Goal: Task Accomplishment & Management: Use online tool/utility

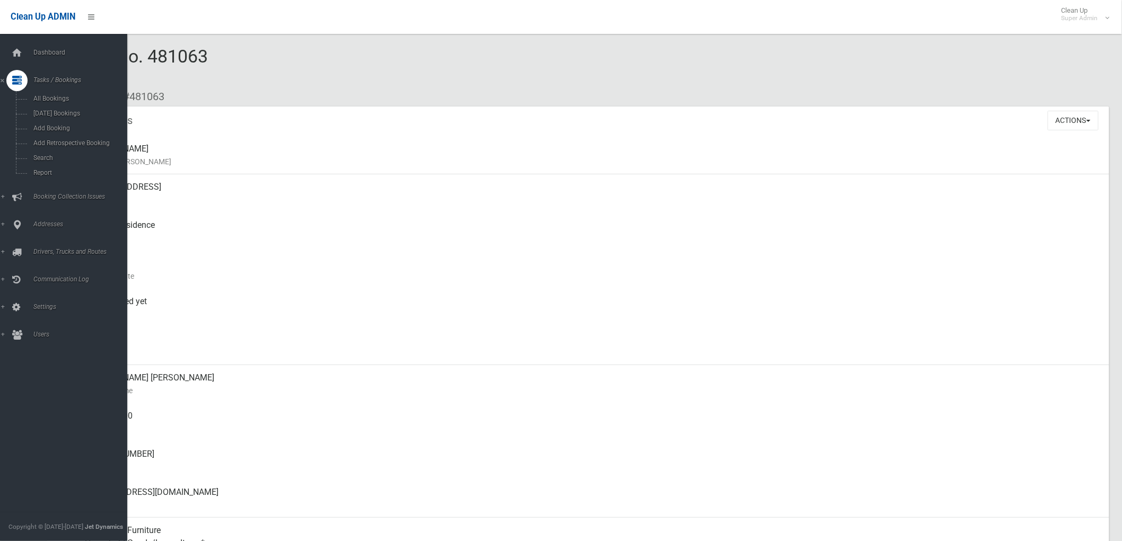
click at [2, 75] on link "Tasks / Bookings" at bounding box center [68, 80] width 136 height 21
click at [20, 85] on icon at bounding box center [17, 80] width 10 height 21
click at [54, 156] on span "Search" at bounding box center [78, 157] width 97 height 7
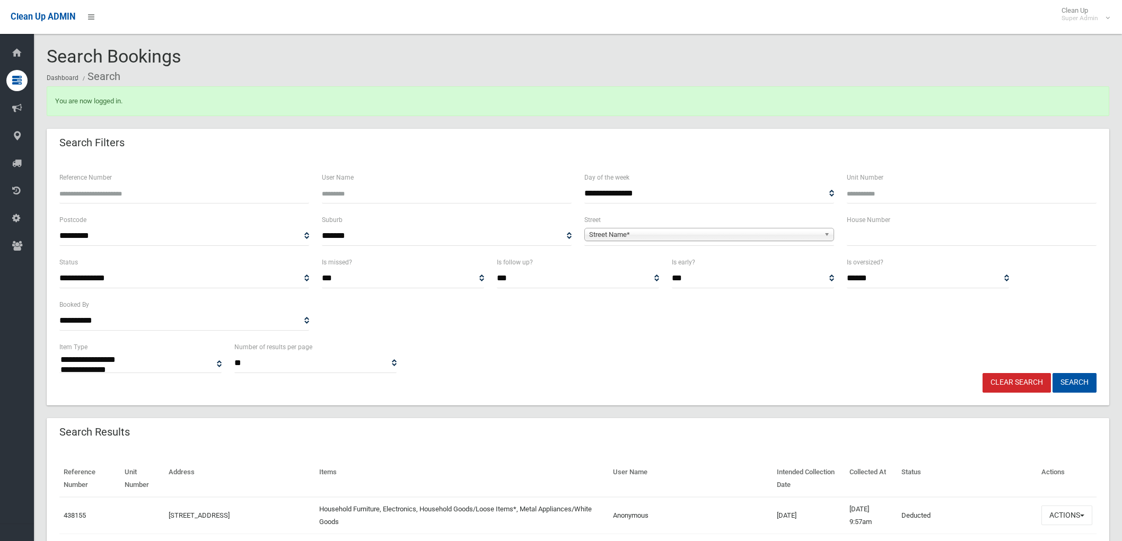
select select
click at [745, 73] on ol "Dashboard Search" at bounding box center [578, 77] width 1062 height 20
click at [125, 193] on input "Reference Number" at bounding box center [184, 194] width 250 height 20
paste input "*********"
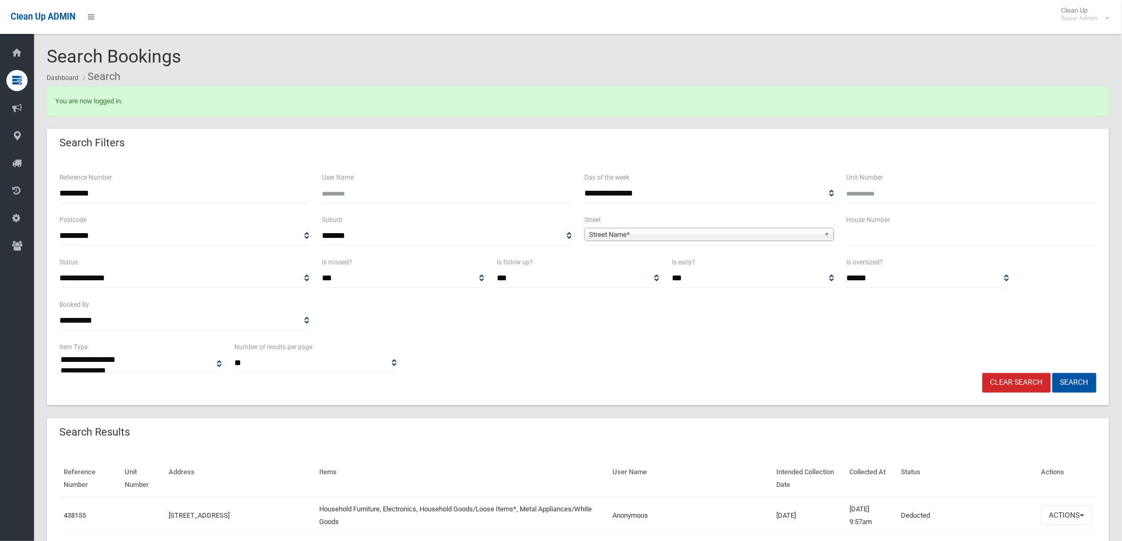
drag, startPoint x: 76, startPoint y: 192, endPoint x: 131, endPoint y: 239, distance: 71.8
type input "******"
click at [1079, 383] on button "Search" at bounding box center [1074, 383] width 44 height 20
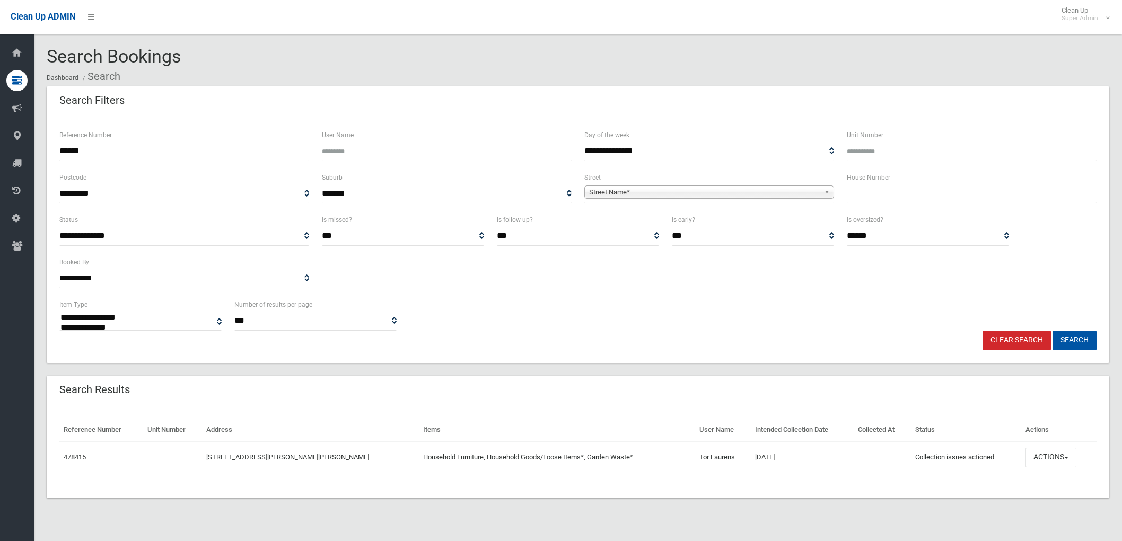
select select
click at [1060, 456] on button "Actions" at bounding box center [1050, 458] width 51 height 20
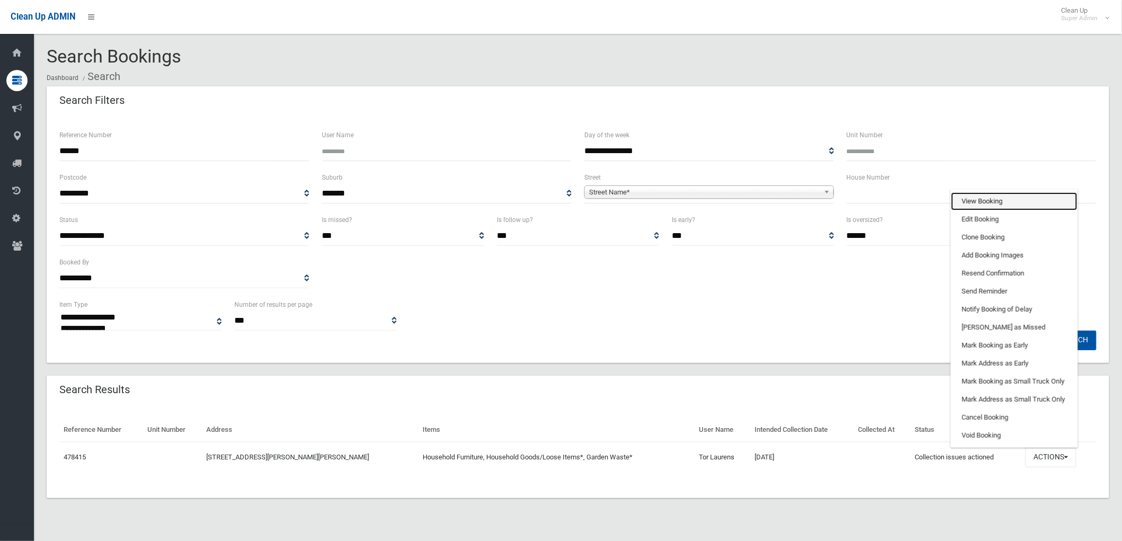
click at [1000, 207] on link "View Booking" at bounding box center [1014, 201] width 126 height 18
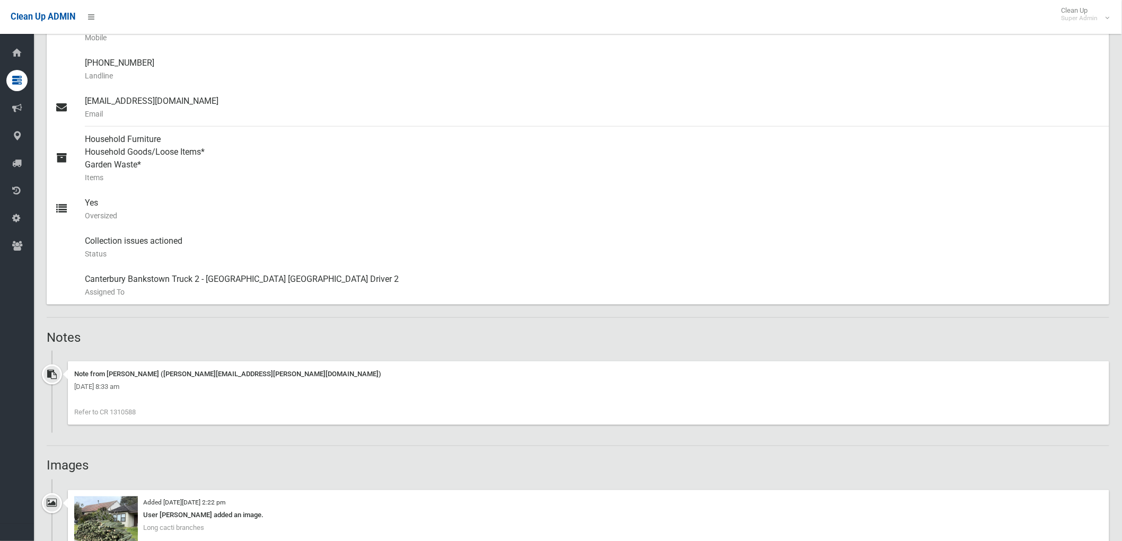
scroll to position [648, 0]
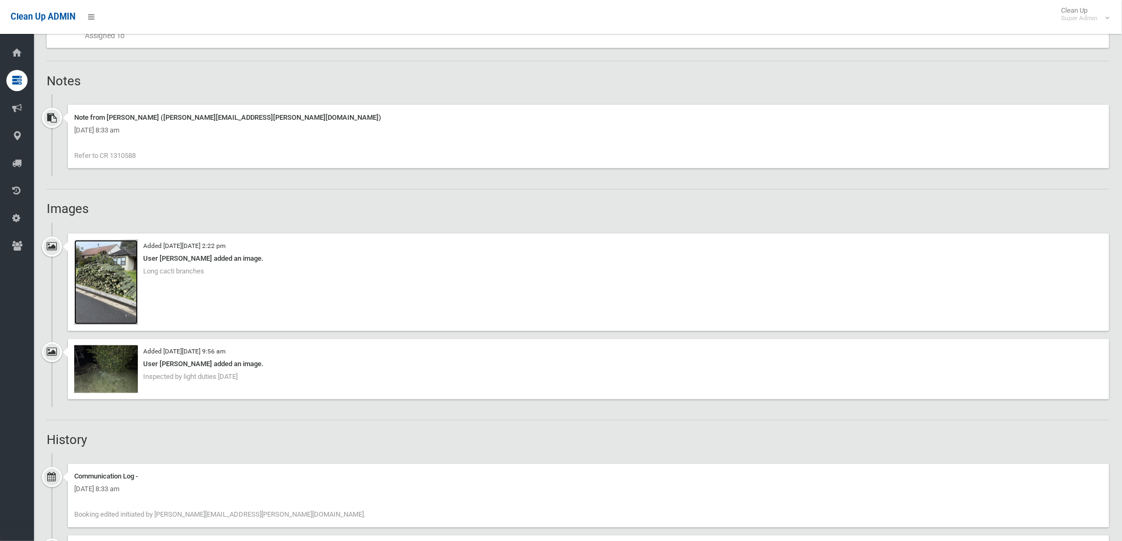
click at [104, 275] on img at bounding box center [106, 282] width 64 height 85
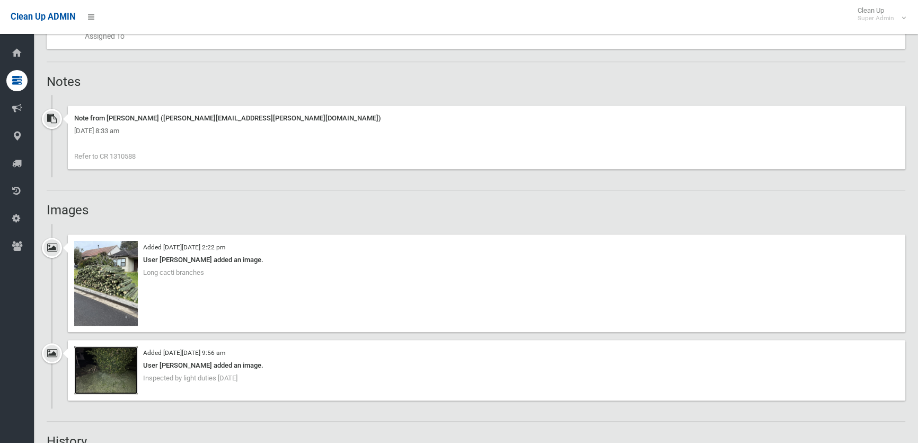
click at [116, 375] on img at bounding box center [106, 370] width 64 height 48
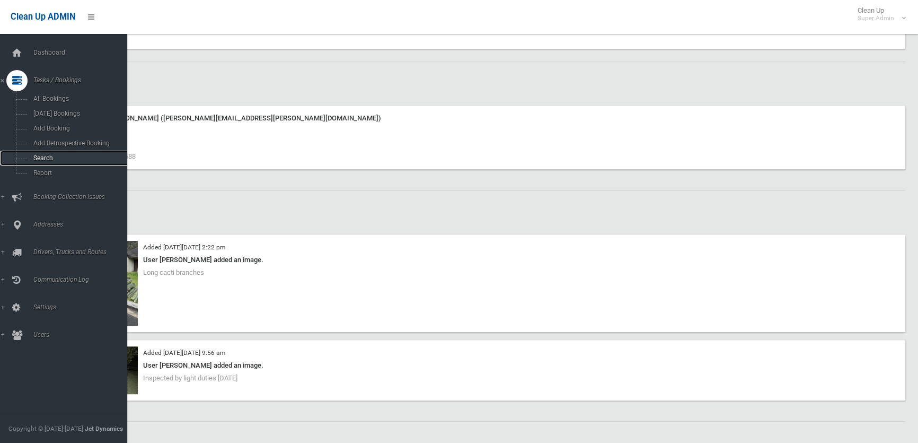
click at [53, 156] on span "Search" at bounding box center [78, 157] width 97 height 7
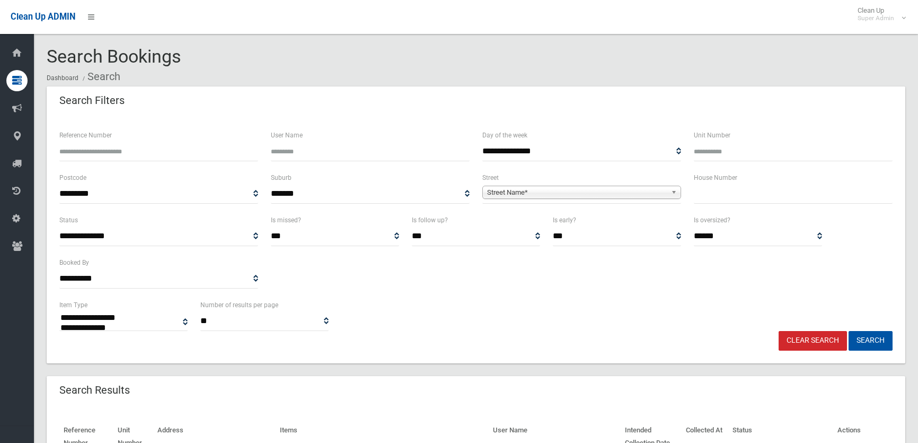
select select
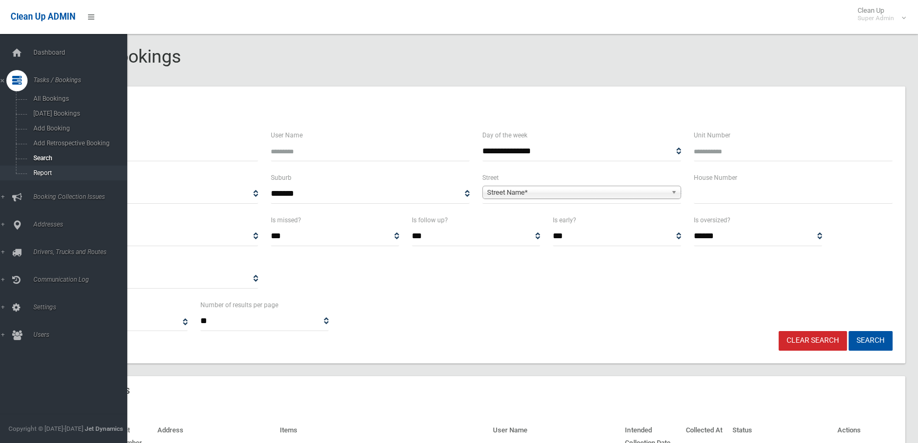
drag, startPoint x: 78, startPoint y: 154, endPoint x: 0, endPoint y: 168, distance: 79.7
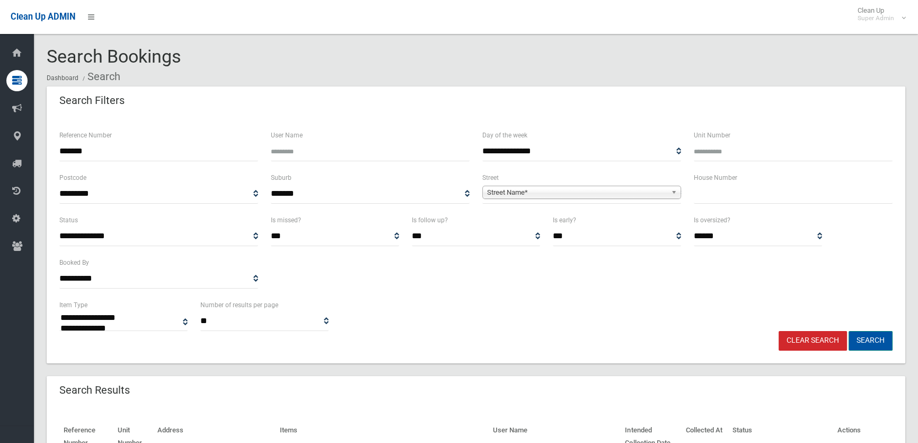
type input "******"
click at [865, 339] on button "Search" at bounding box center [871, 341] width 44 height 20
select select
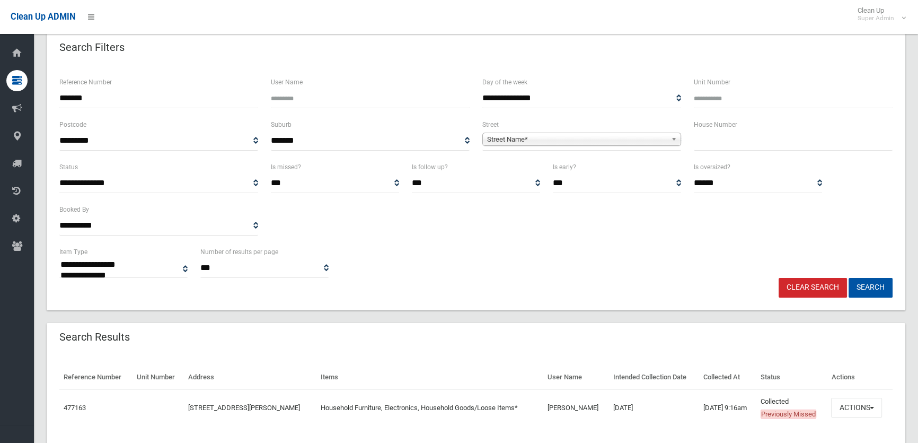
scroll to position [86, 0]
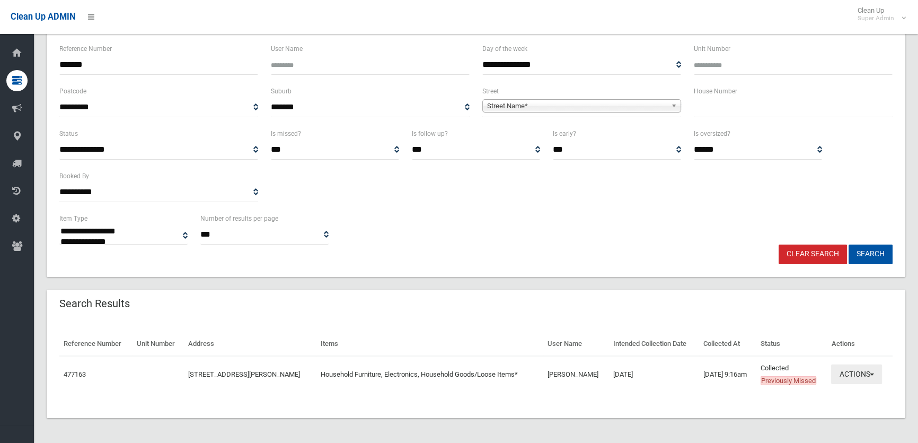
click at [876, 373] on button "Actions" at bounding box center [856, 374] width 51 height 20
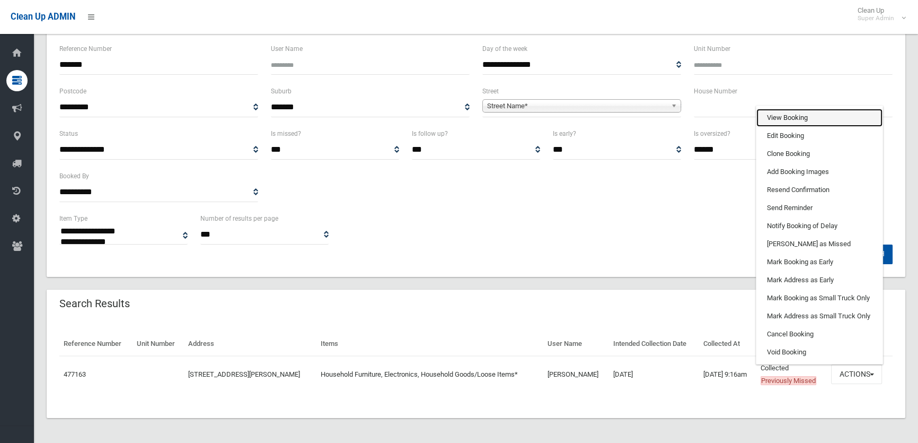
click at [800, 112] on link "View Booking" at bounding box center [819, 118] width 126 height 18
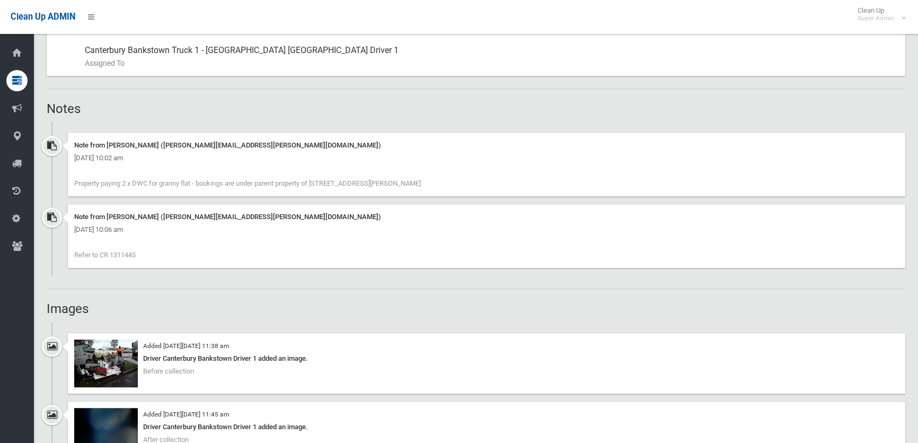
scroll to position [674, 0]
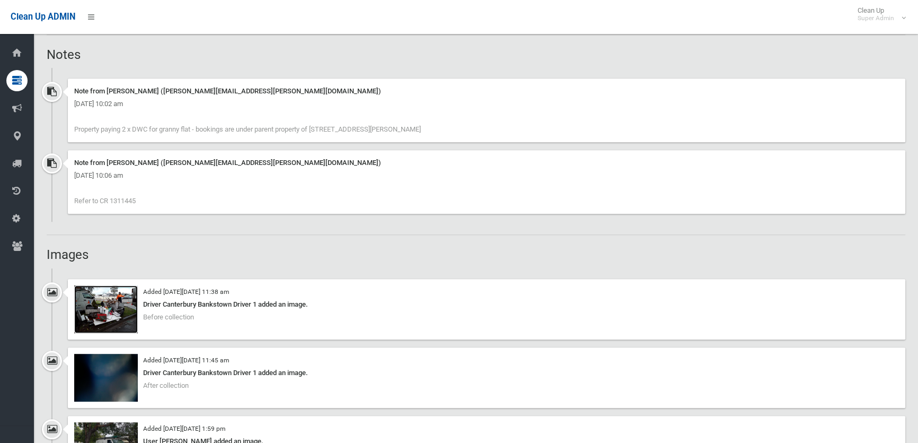
click at [104, 309] on img at bounding box center [106, 309] width 64 height 48
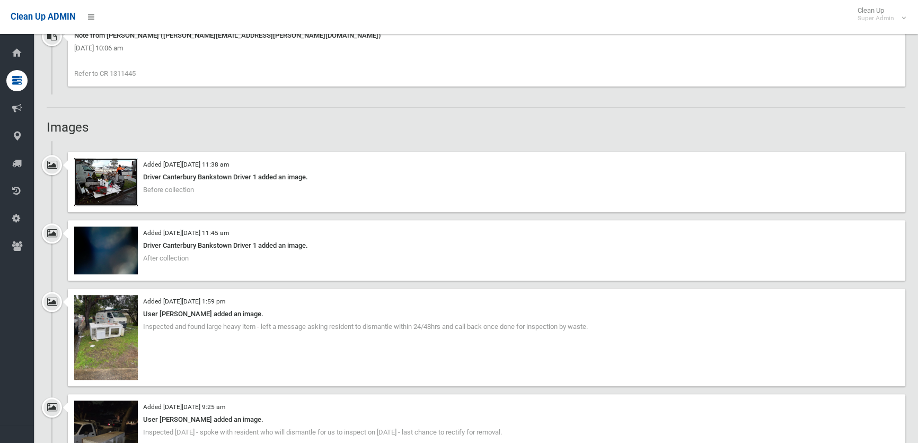
scroll to position [819, 0]
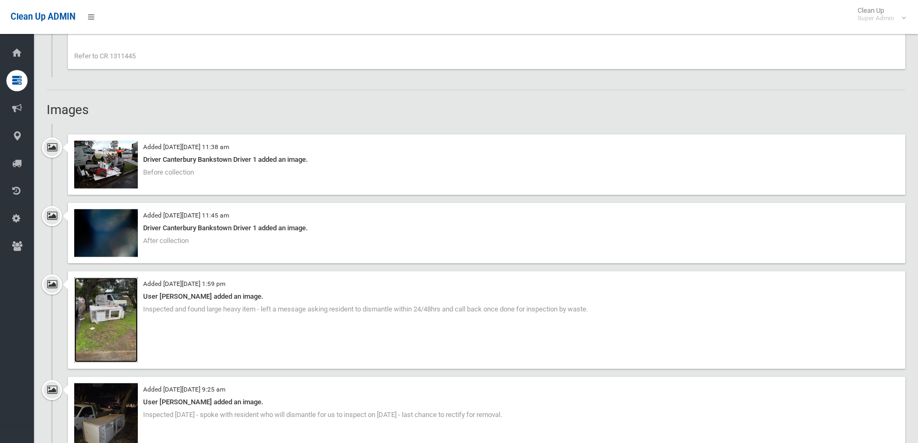
click at [111, 295] on img at bounding box center [106, 319] width 64 height 85
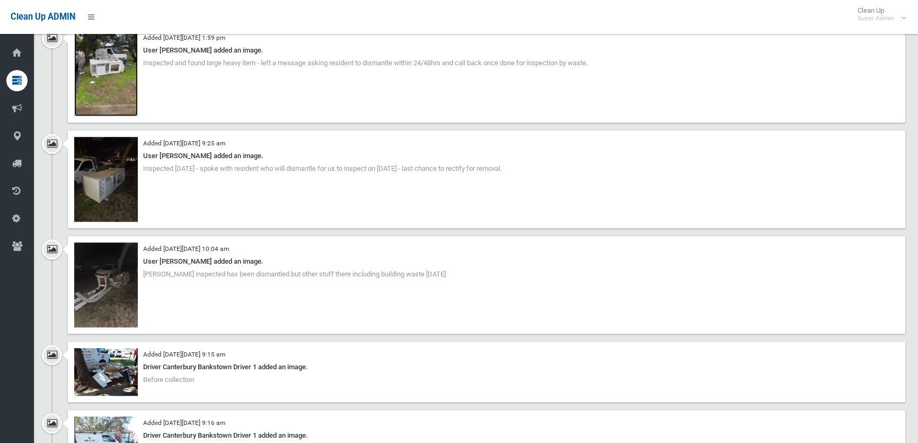
scroll to position [1156, 0]
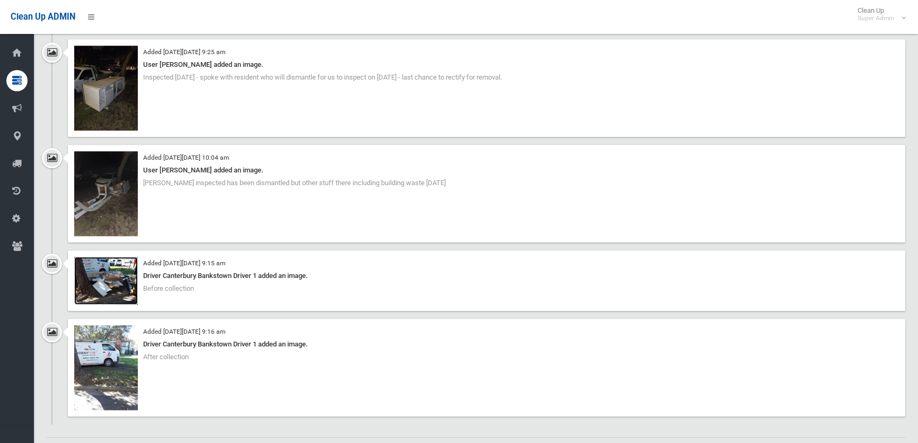
click at [112, 275] on img at bounding box center [106, 281] width 64 height 48
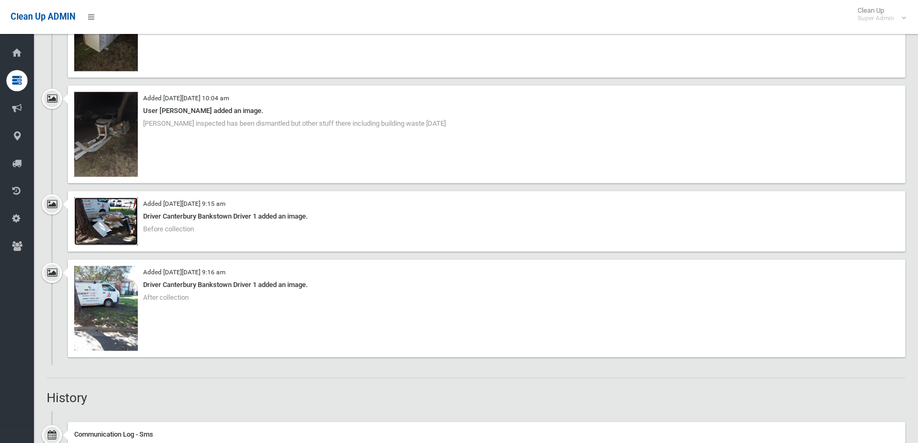
scroll to position [1349, 0]
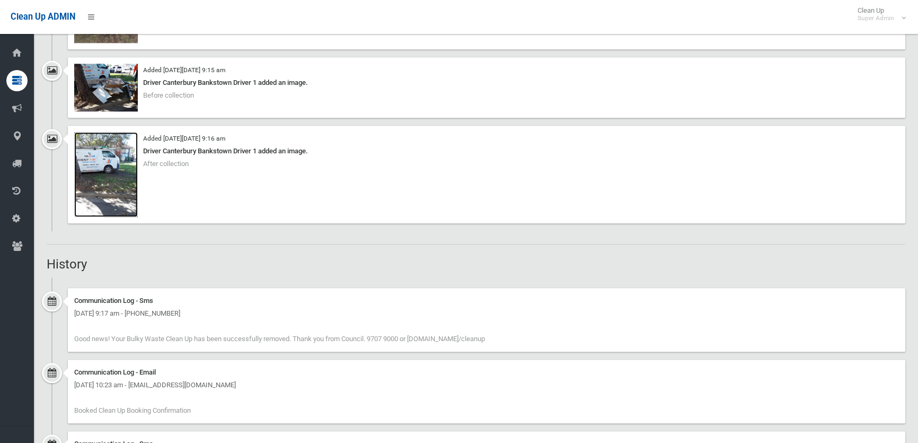
click at [105, 172] on img at bounding box center [106, 174] width 64 height 85
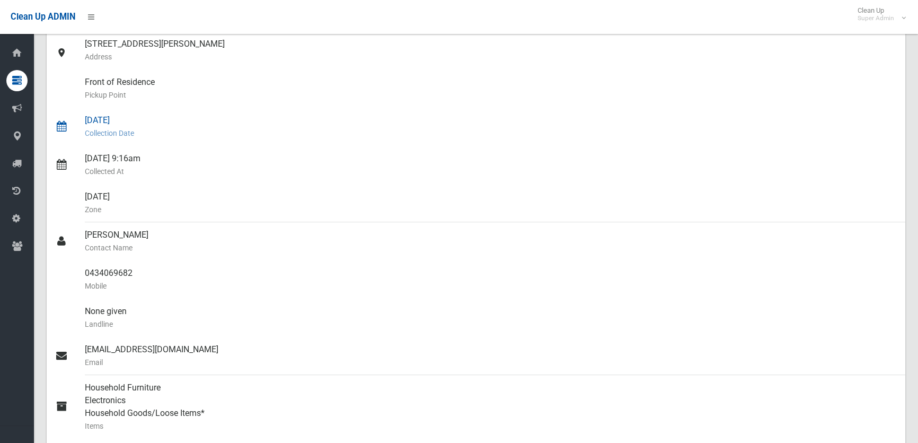
scroll to position [0, 0]
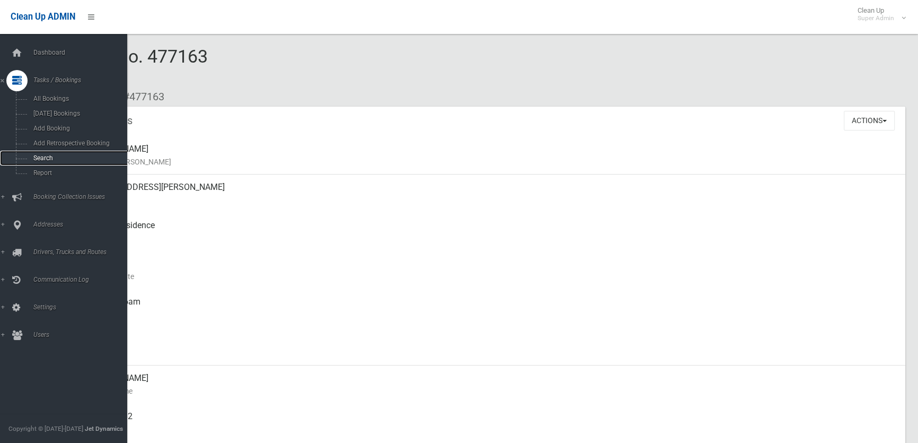
click at [44, 158] on span "Search" at bounding box center [77, 157] width 95 height 7
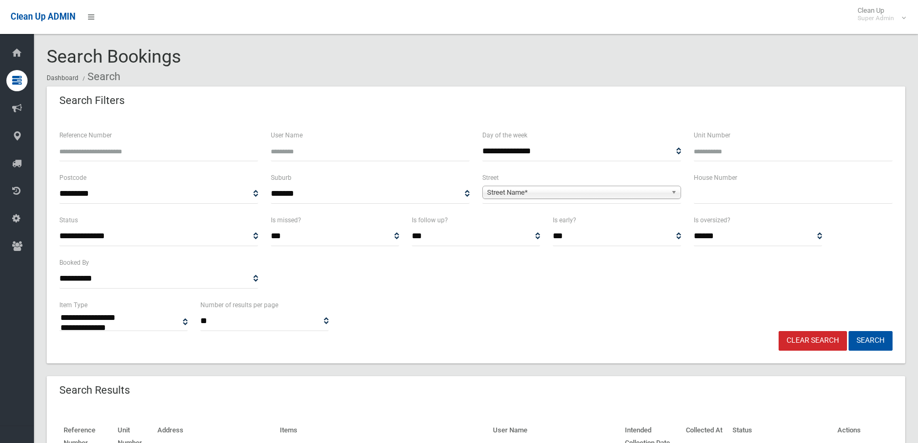
select select
click at [130, 154] on input "Reference Number" at bounding box center [158, 152] width 199 height 20
paste input "******"
type input "******"
click at [868, 332] on button "Search" at bounding box center [871, 341] width 44 height 20
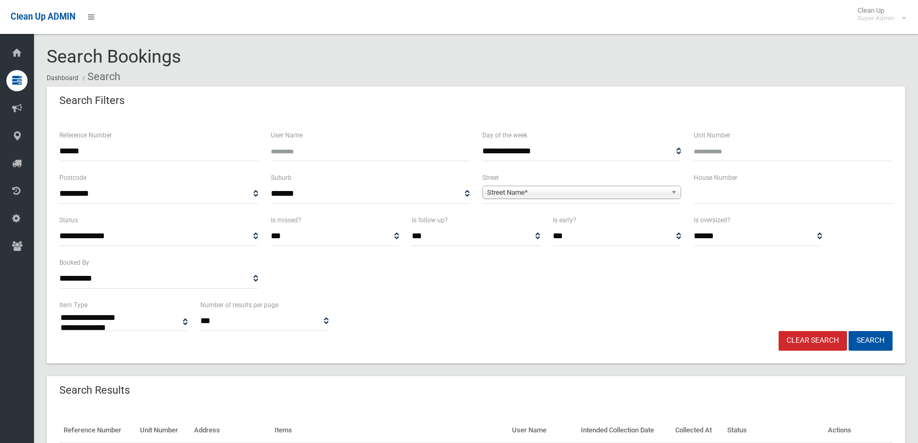
select select
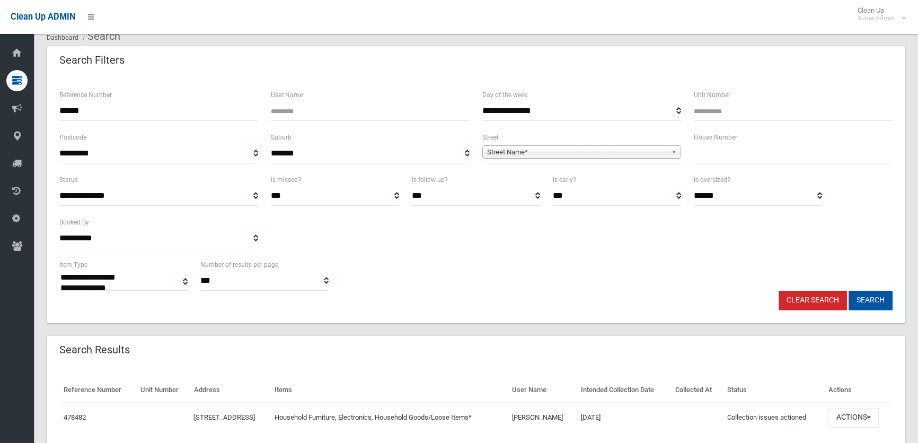
scroll to position [80, 0]
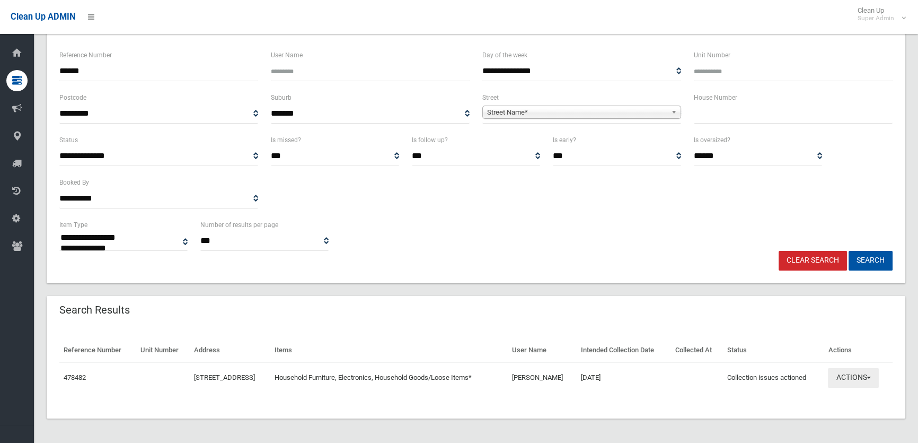
click at [876, 374] on button "Actions" at bounding box center [853, 378] width 51 height 20
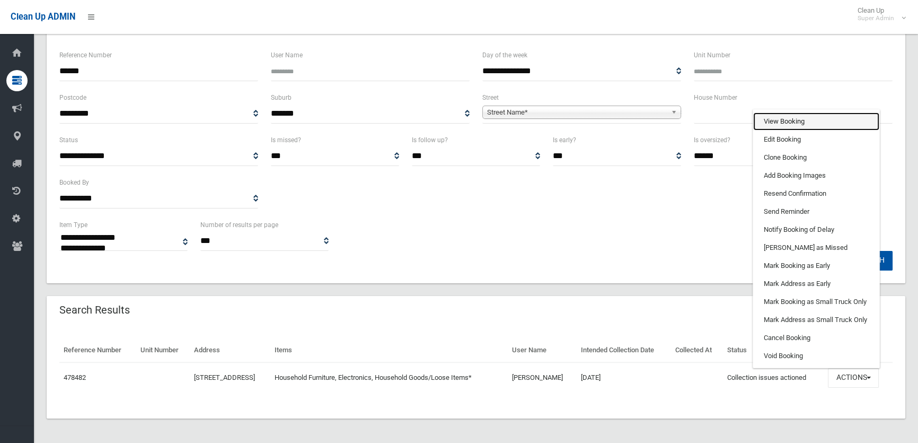
click at [795, 121] on link "View Booking" at bounding box center [816, 121] width 126 height 18
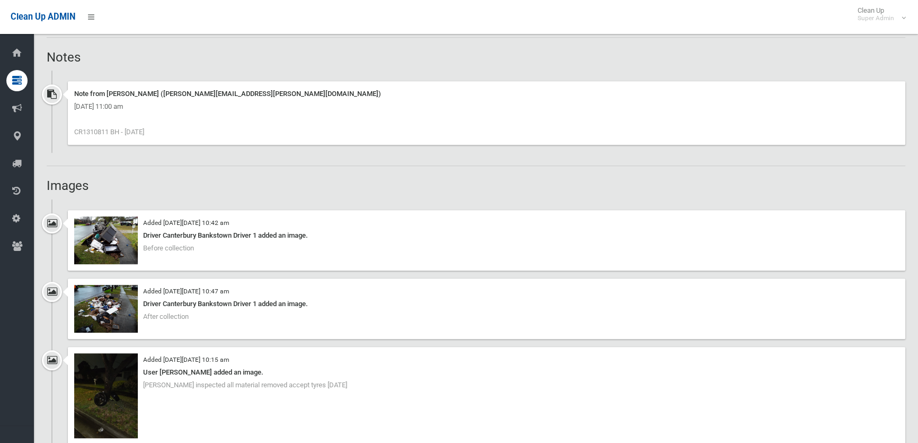
scroll to position [674, 0]
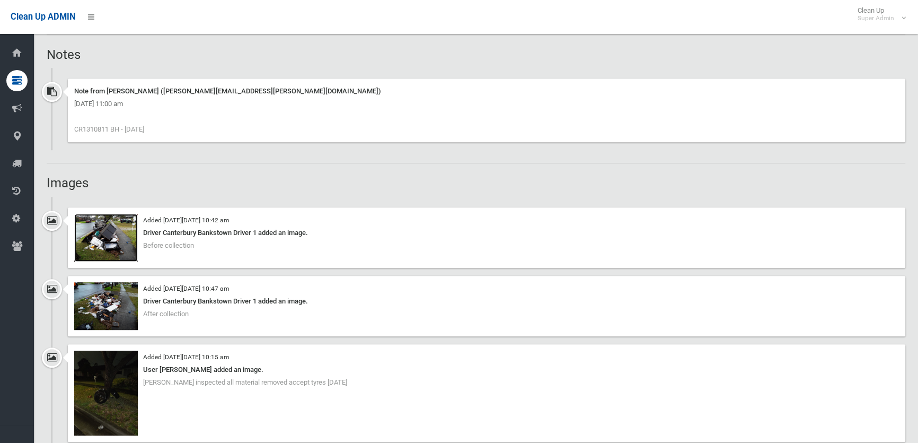
click at [106, 251] on img at bounding box center [106, 238] width 64 height 48
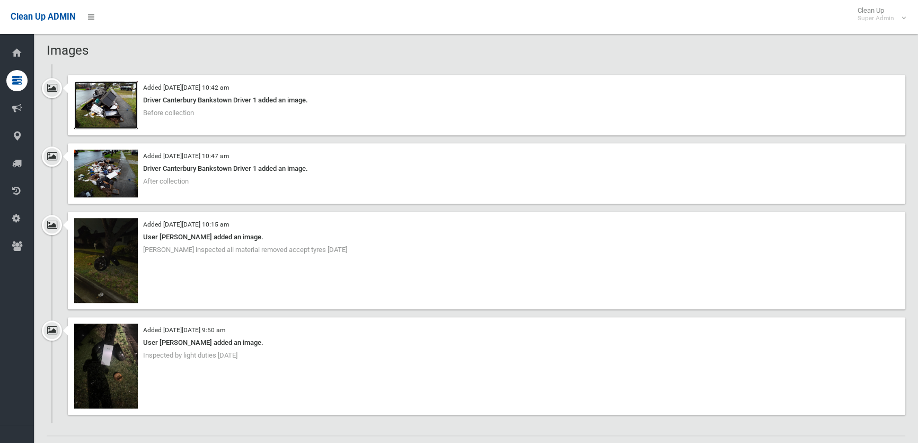
scroll to position [819, 0]
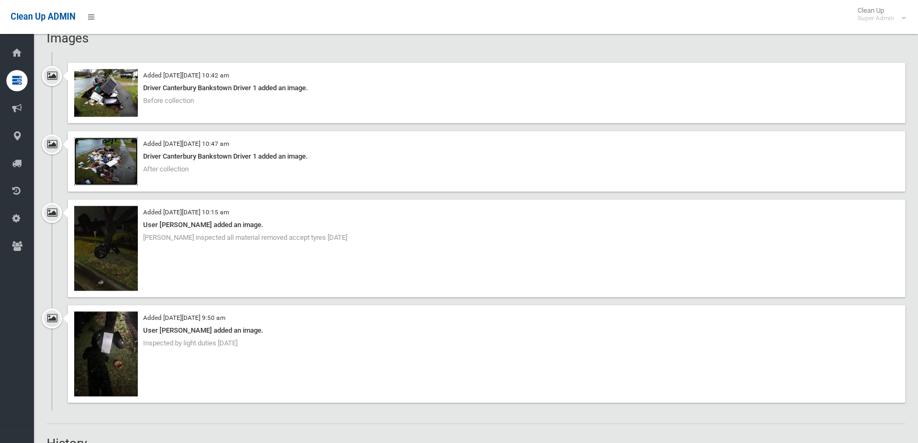
click at [100, 152] on img at bounding box center [106, 161] width 64 height 48
click at [122, 354] on img at bounding box center [106, 353] width 64 height 85
click at [128, 98] on img at bounding box center [106, 93] width 64 height 48
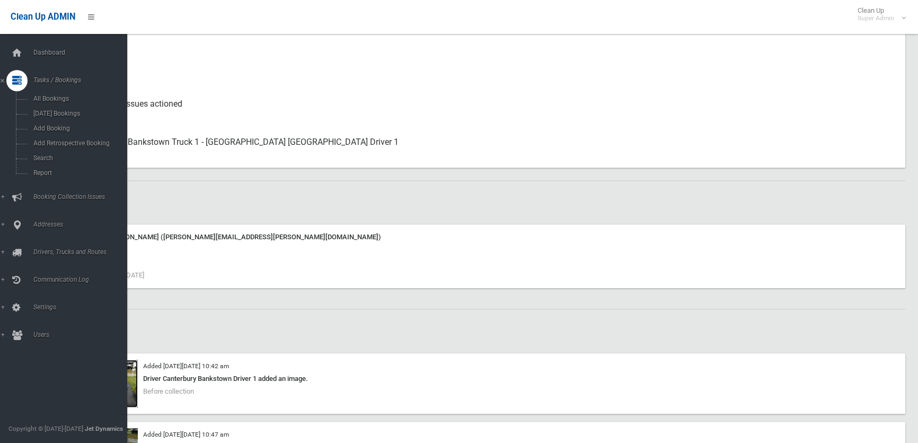
scroll to position [482, 0]
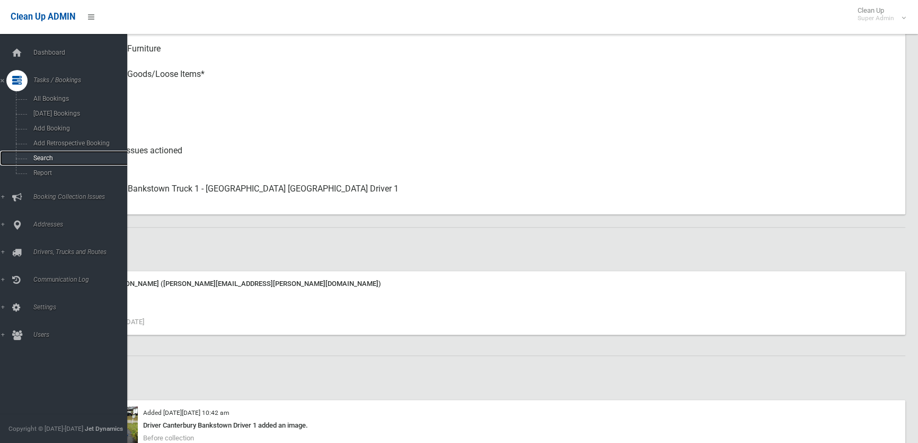
click at [42, 161] on span "Search" at bounding box center [77, 157] width 95 height 7
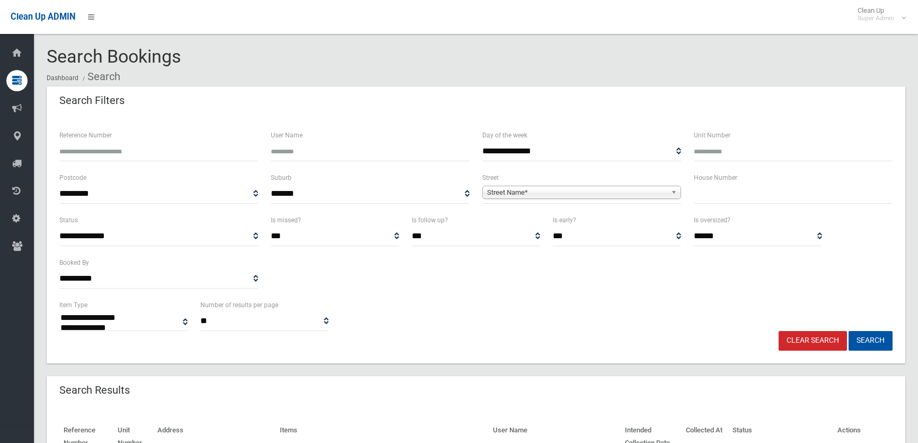
select select
click at [99, 146] on input "Reference Number" at bounding box center [158, 152] width 199 height 20
paste input "******"
type input "******"
click at [821, 337] on link "Clear Search" at bounding box center [813, 341] width 68 height 20
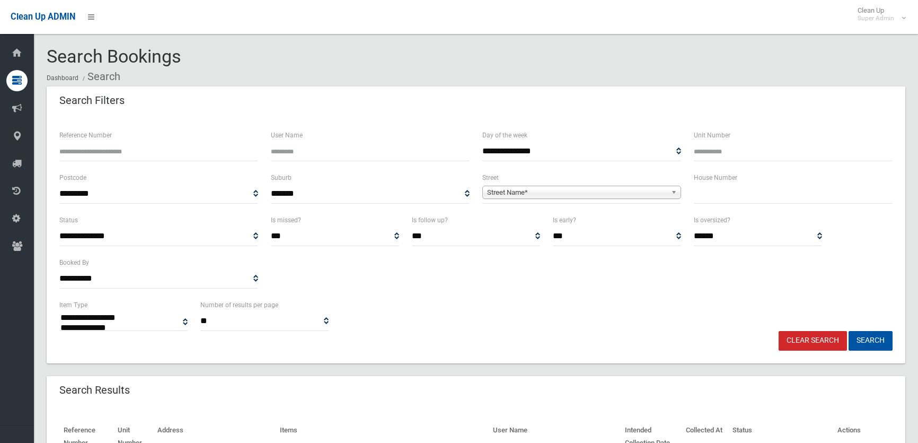
select select
type input "******"
click at [876, 339] on button "Search" at bounding box center [871, 341] width 44 height 20
select select
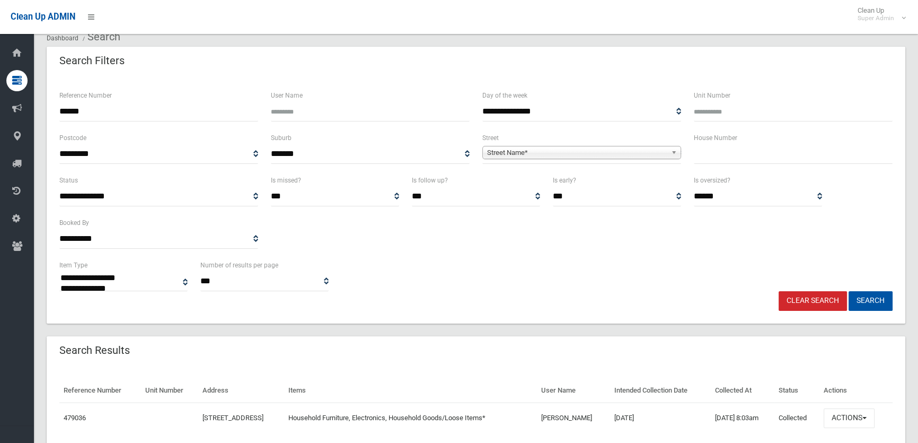
scroll to position [80, 0]
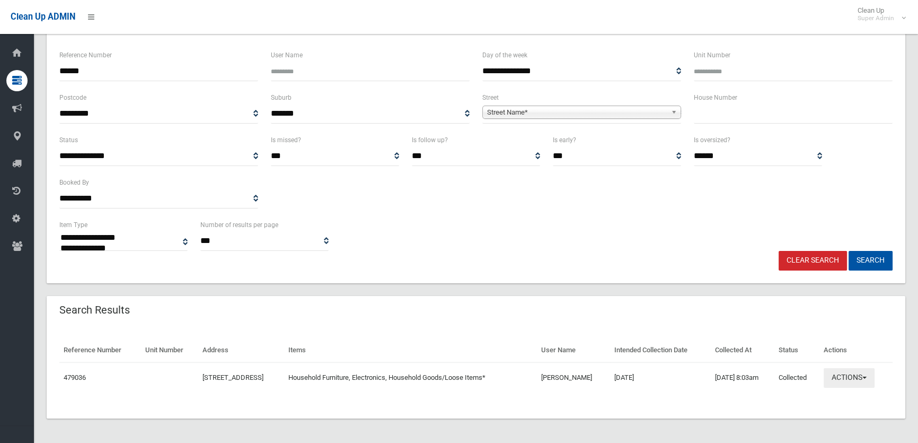
click at [875, 380] on button "Actions" at bounding box center [849, 378] width 51 height 20
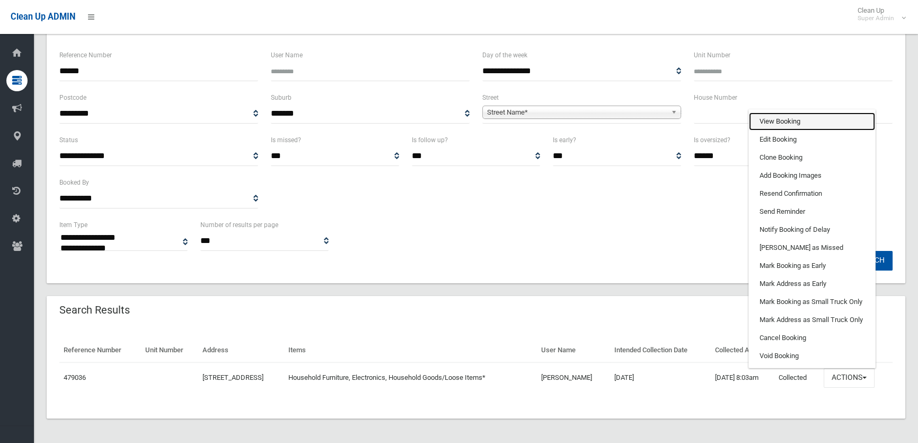
click at [791, 120] on link "View Booking" at bounding box center [812, 121] width 126 height 18
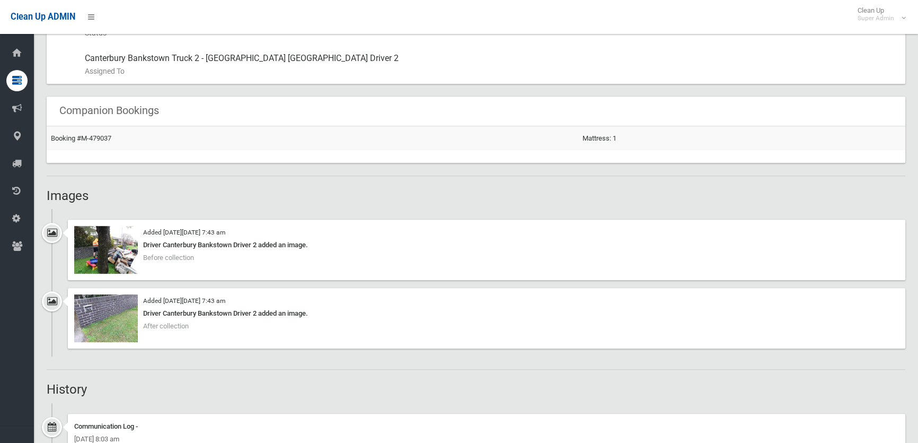
scroll to position [626, 0]
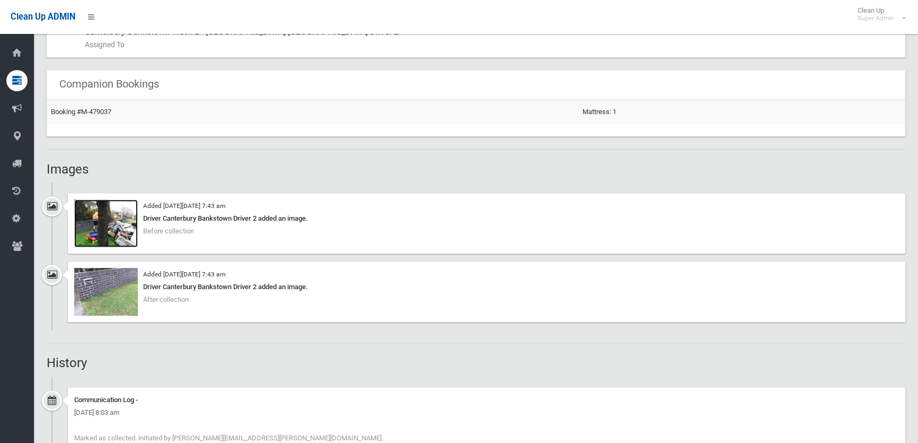
click at [104, 227] on img at bounding box center [106, 223] width 64 height 48
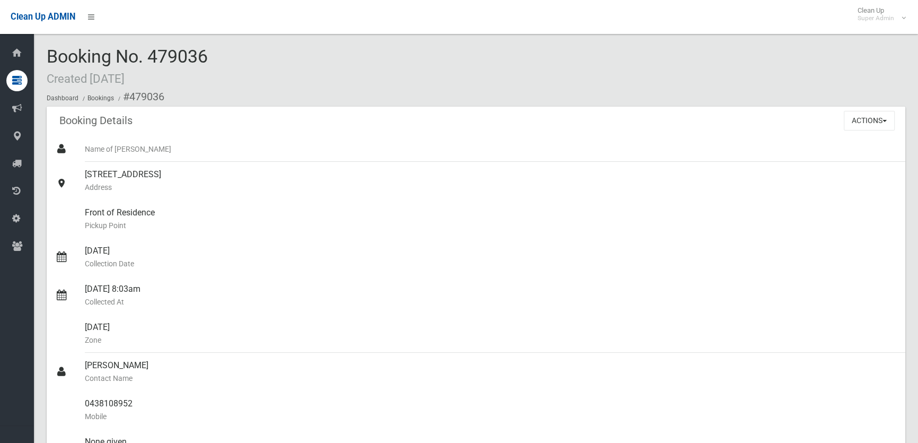
scroll to position [0, 0]
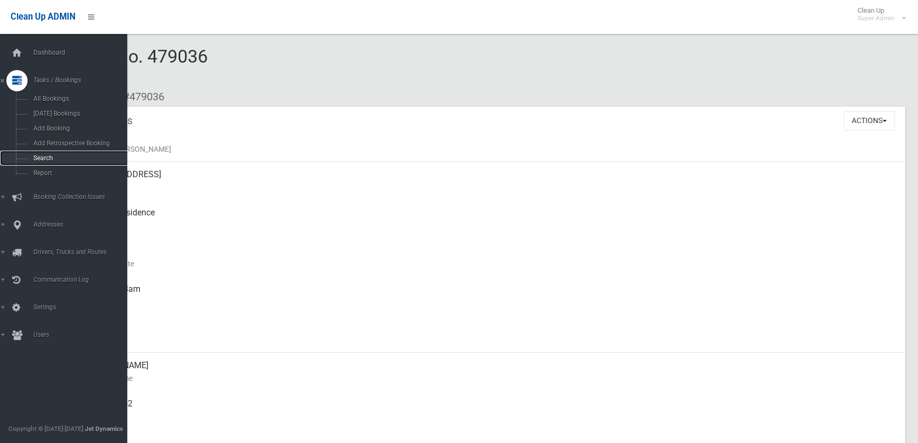
click at [39, 155] on span "Search" at bounding box center [77, 157] width 95 height 7
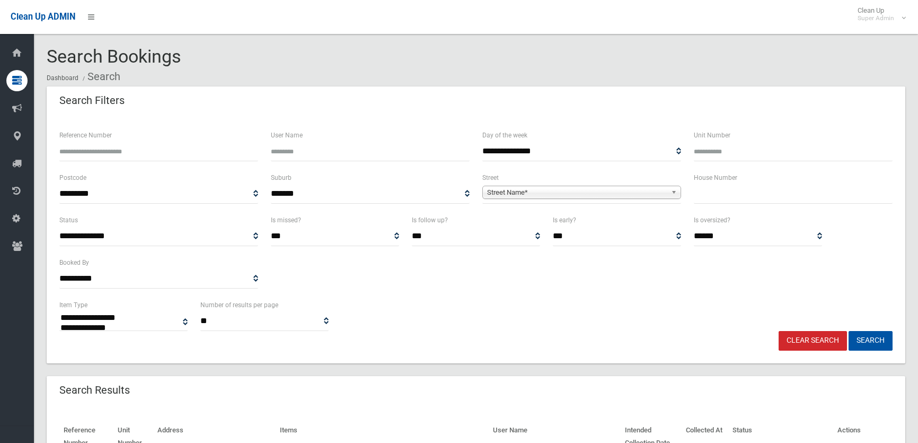
select select
click at [123, 148] on input "Reference Number" at bounding box center [158, 152] width 199 height 20
paste input "**********"
type input "**********"
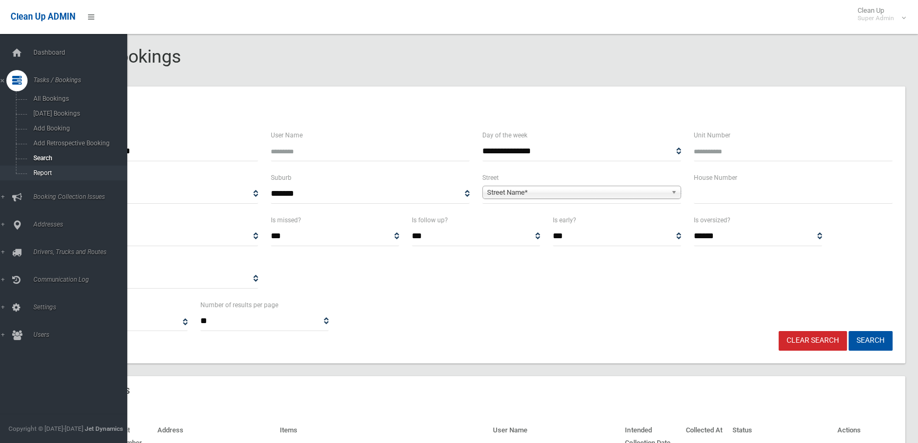
drag, startPoint x: 0, startPoint y: 163, endPoint x: 3, endPoint y: 173, distance: 10.6
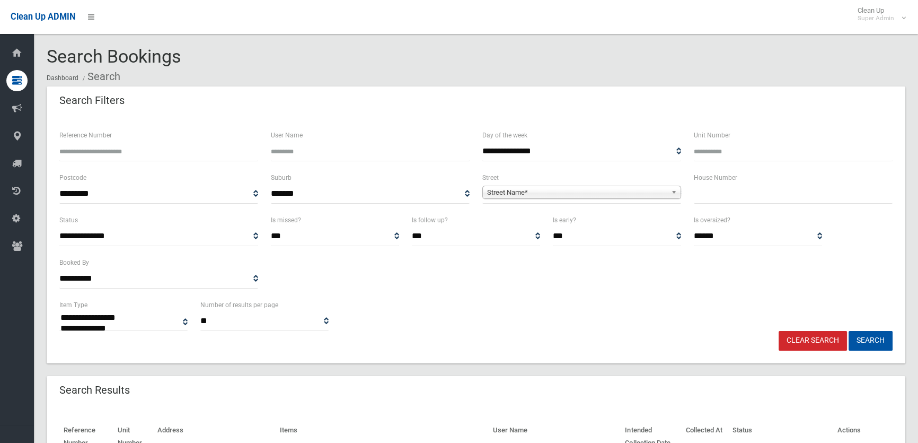
click at [88, 148] on input "Reference Number" at bounding box center [158, 152] width 199 height 20
paste input "******"
type input "******"
click at [881, 338] on button "Search" at bounding box center [871, 341] width 44 height 20
select select
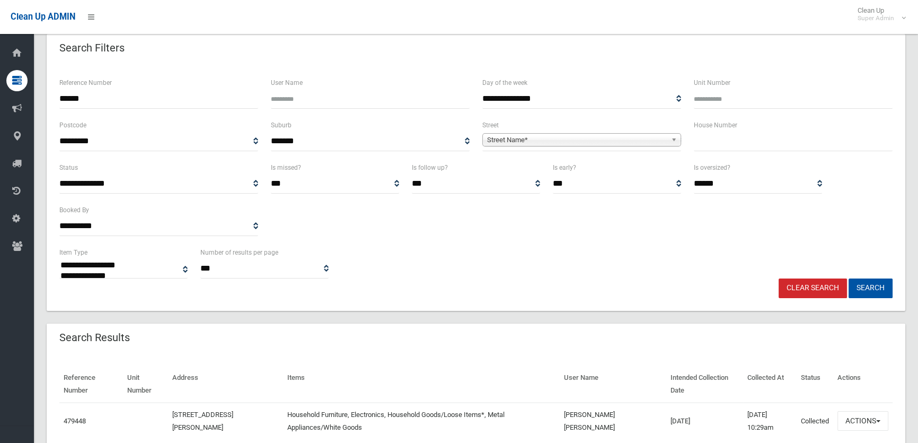
scroll to position [99, 0]
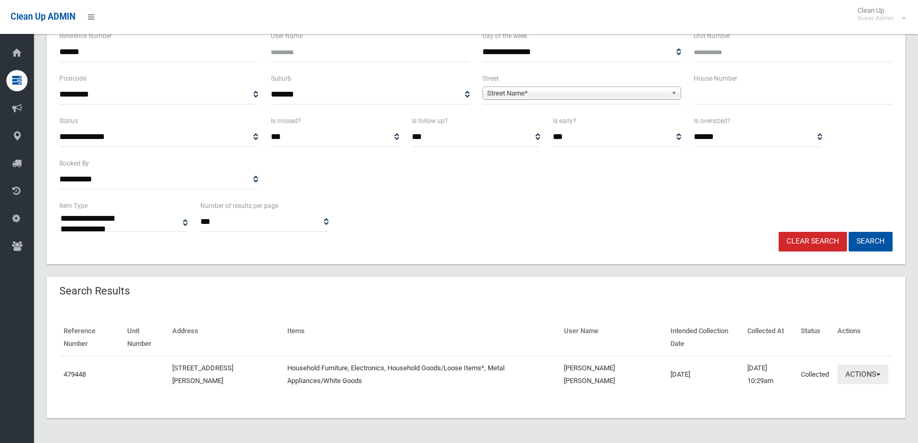
click at [881, 375] on button "Actions" at bounding box center [862, 374] width 51 height 20
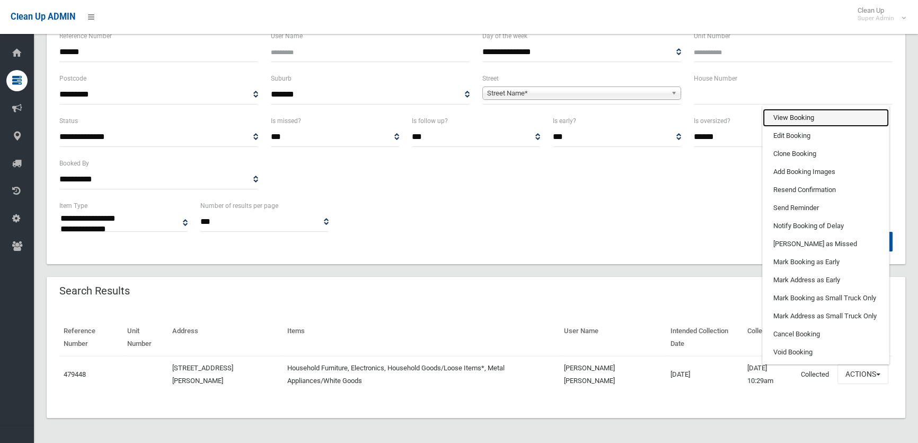
click at [809, 119] on link "View Booking" at bounding box center [826, 118] width 126 height 18
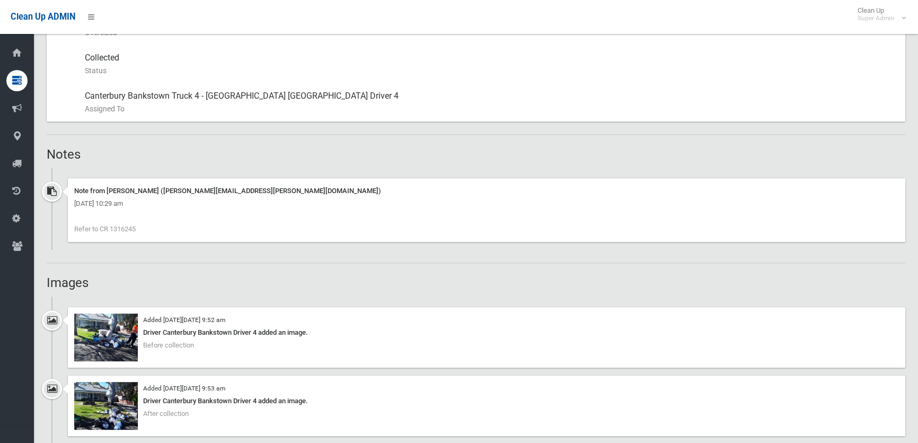
scroll to position [674, 0]
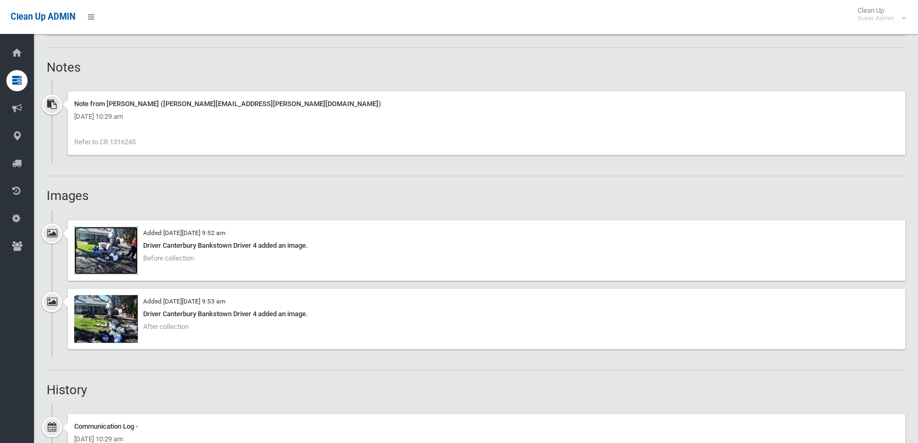
click at [113, 249] on img at bounding box center [106, 250] width 64 height 48
click at [106, 323] on img at bounding box center [106, 319] width 64 height 48
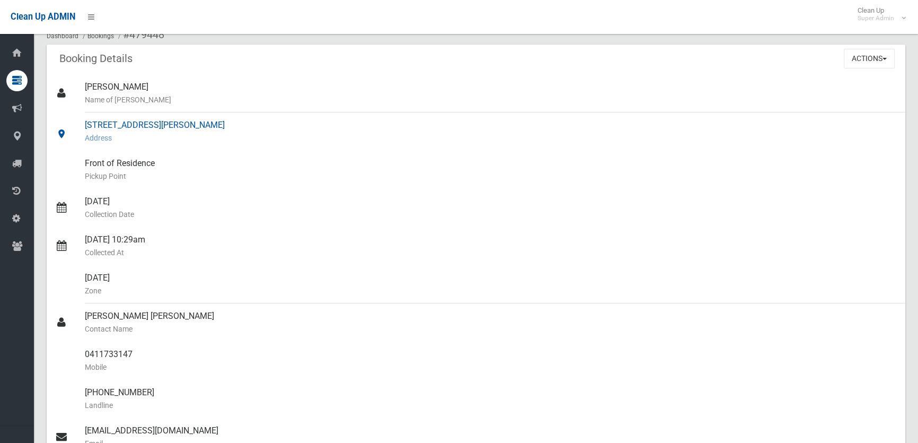
scroll to position [0, 0]
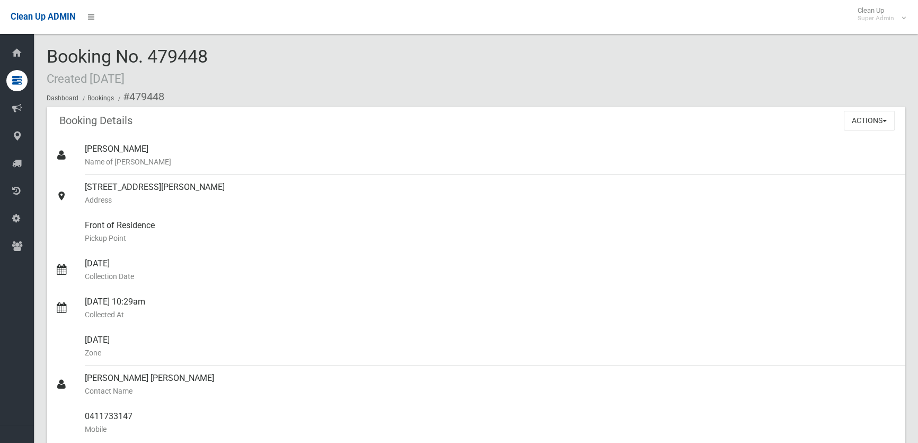
drag, startPoint x: 211, startPoint y: 51, endPoint x: 147, endPoint y: 54, distance: 64.2
click at [147, 54] on div "Booking No. 479448 Created 16/08/2025 Dashboard Bookings #479448" at bounding box center [476, 77] width 859 height 60
copy span "479448"
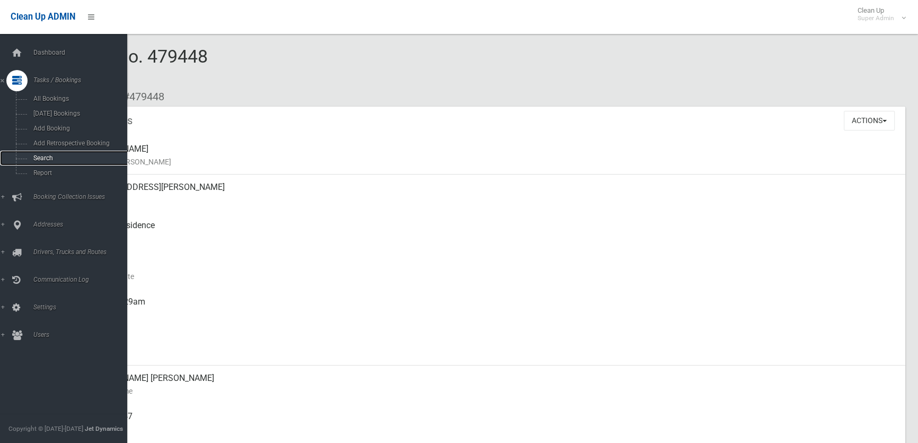
click at [46, 159] on span "Search" at bounding box center [77, 157] width 95 height 7
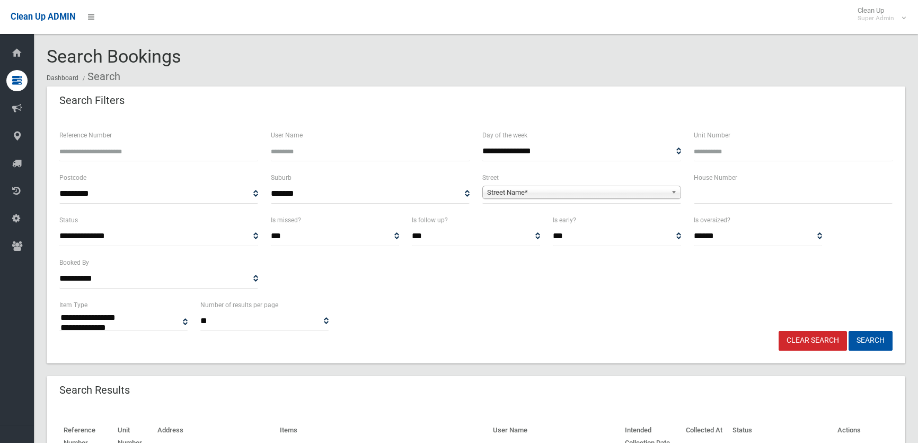
select select
click at [131, 146] on input "Reference Number" at bounding box center [158, 152] width 199 height 20
type input "******"
click at [889, 336] on button "Search" at bounding box center [871, 341] width 44 height 20
select select
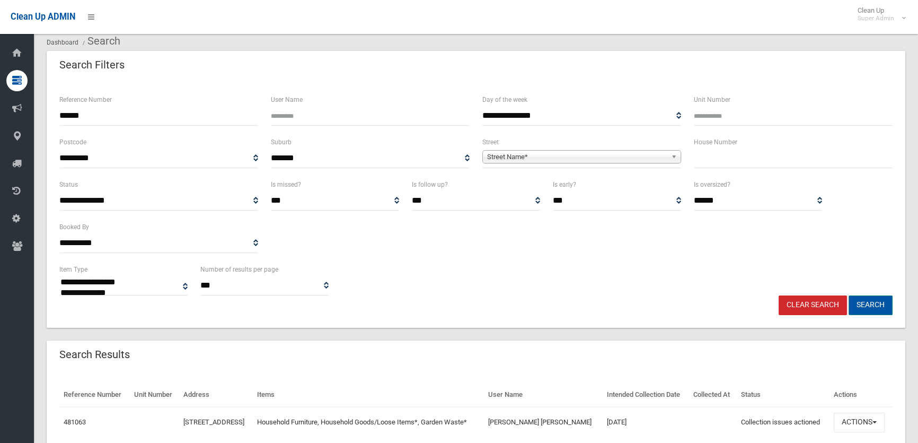
scroll to position [80, 0]
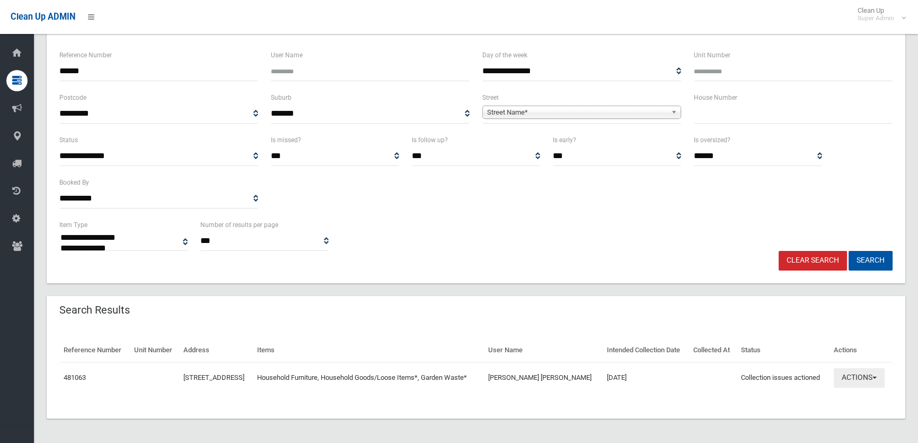
click at [875, 371] on button "Actions" at bounding box center [859, 378] width 51 height 20
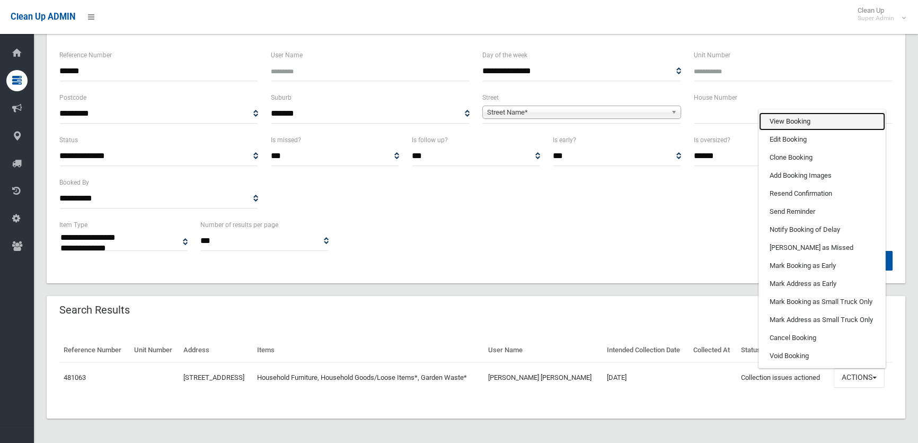
click at [790, 117] on link "View Booking" at bounding box center [822, 121] width 126 height 18
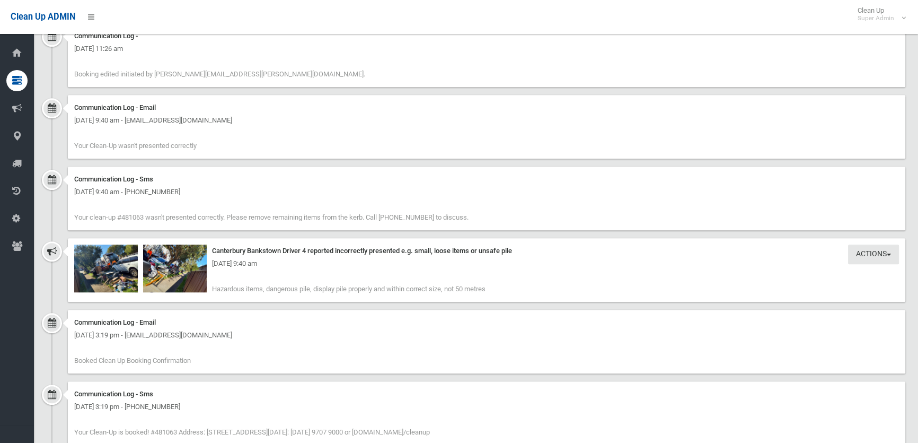
scroll to position [1060, 0]
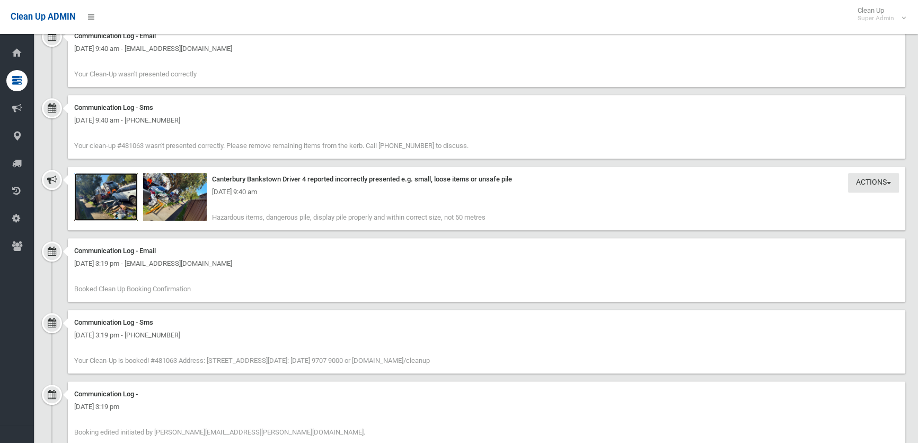
click at [92, 200] on img at bounding box center [106, 197] width 64 height 48
click at [177, 186] on div "Friday 29th August 2025 - 9:40 am" at bounding box center [486, 192] width 825 height 13
click at [185, 200] on img at bounding box center [175, 197] width 64 height 48
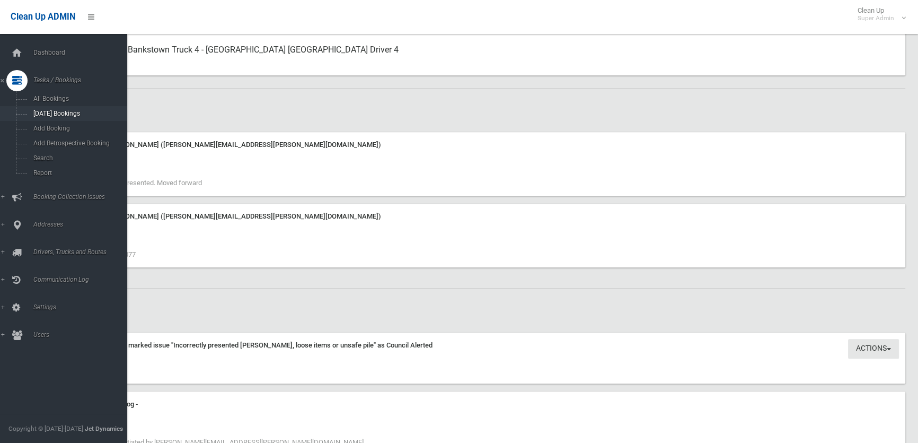
scroll to position [482, 0]
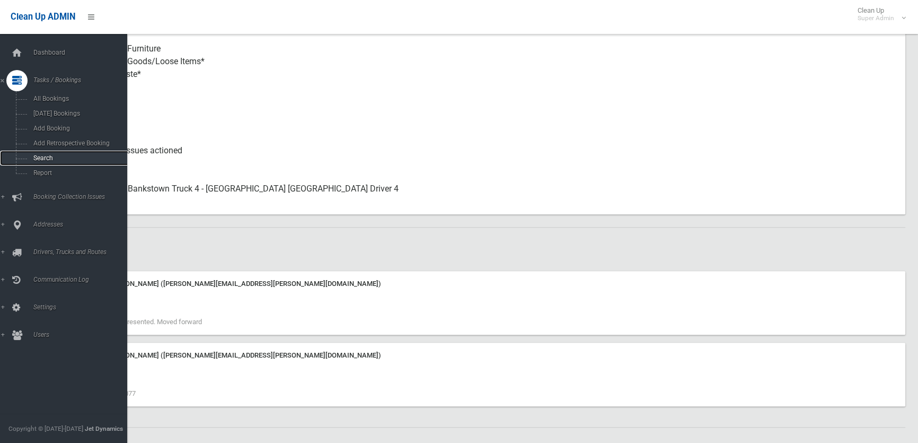
drag, startPoint x: 43, startPoint y: 159, endPoint x: 125, endPoint y: 146, distance: 83.1
click at [43, 159] on span "Search" at bounding box center [77, 157] width 95 height 7
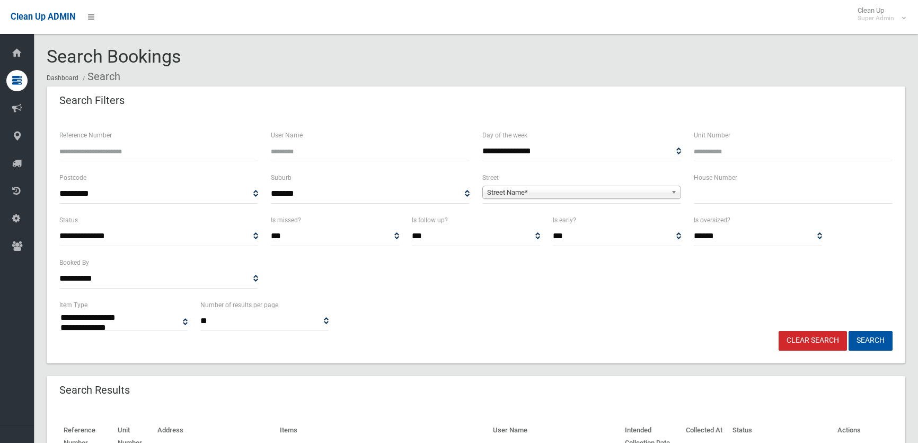
select select
click at [87, 148] on input "Reference Number" at bounding box center [158, 152] width 199 height 20
type input "******"
click at [885, 343] on button "Search" at bounding box center [871, 341] width 44 height 20
select select
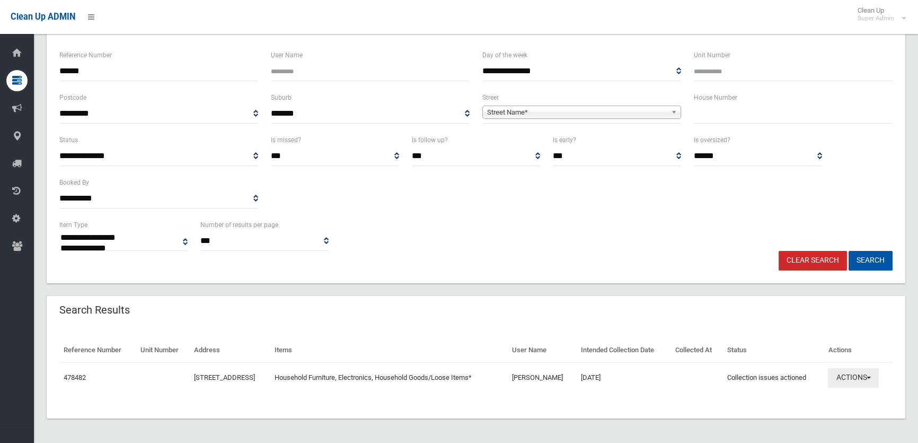
scroll to position [80, 0]
click at [878, 378] on button "Actions" at bounding box center [853, 378] width 51 height 20
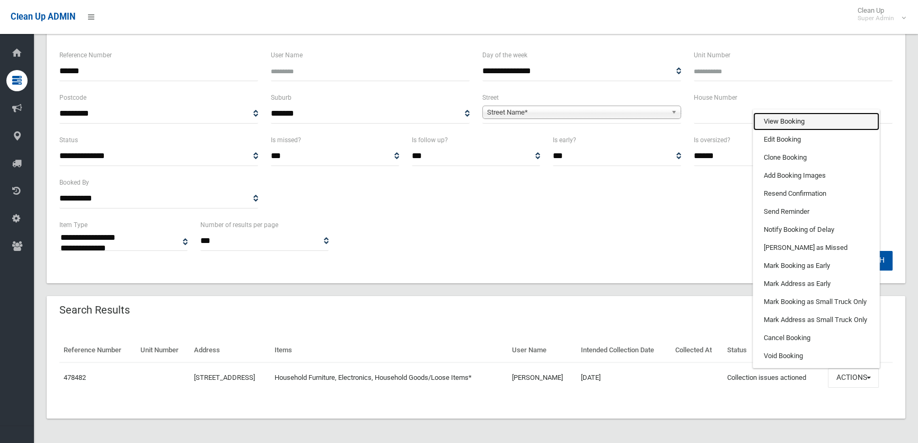
click at [790, 123] on link "View Booking" at bounding box center [816, 121] width 126 height 18
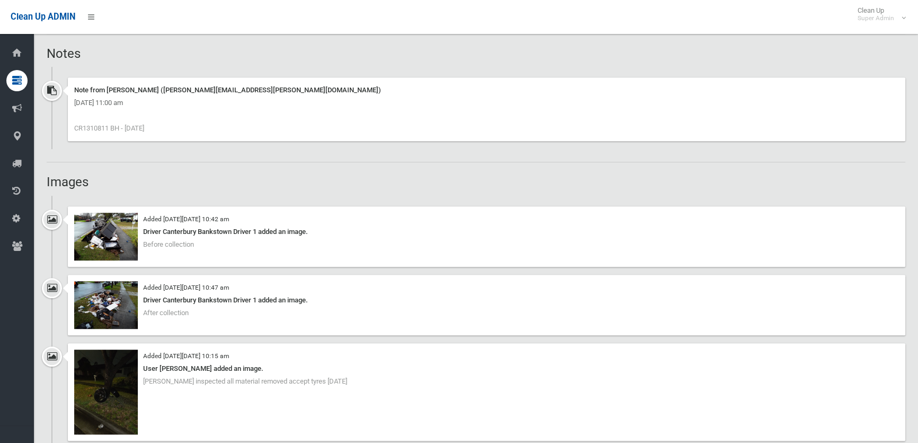
scroll to position [722, 0]
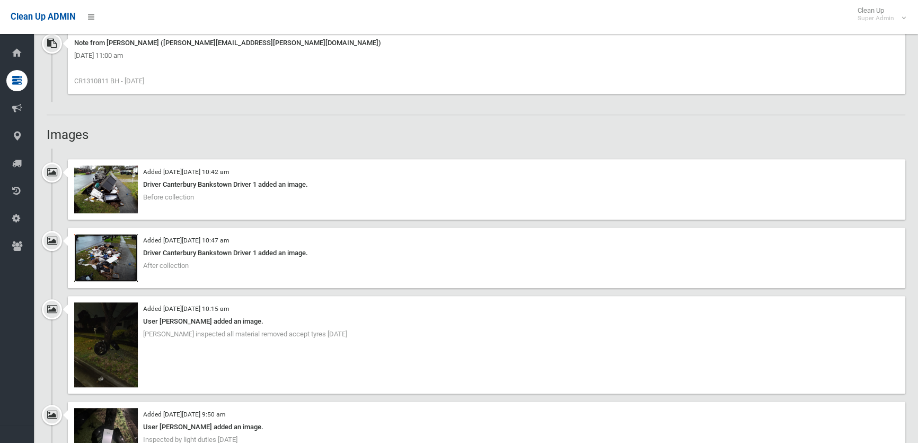
click at [99, 247] on img at bounding box center [106, 258] width 64 height 48
